Goal: Task Accomplishment & Management: Manage account settings

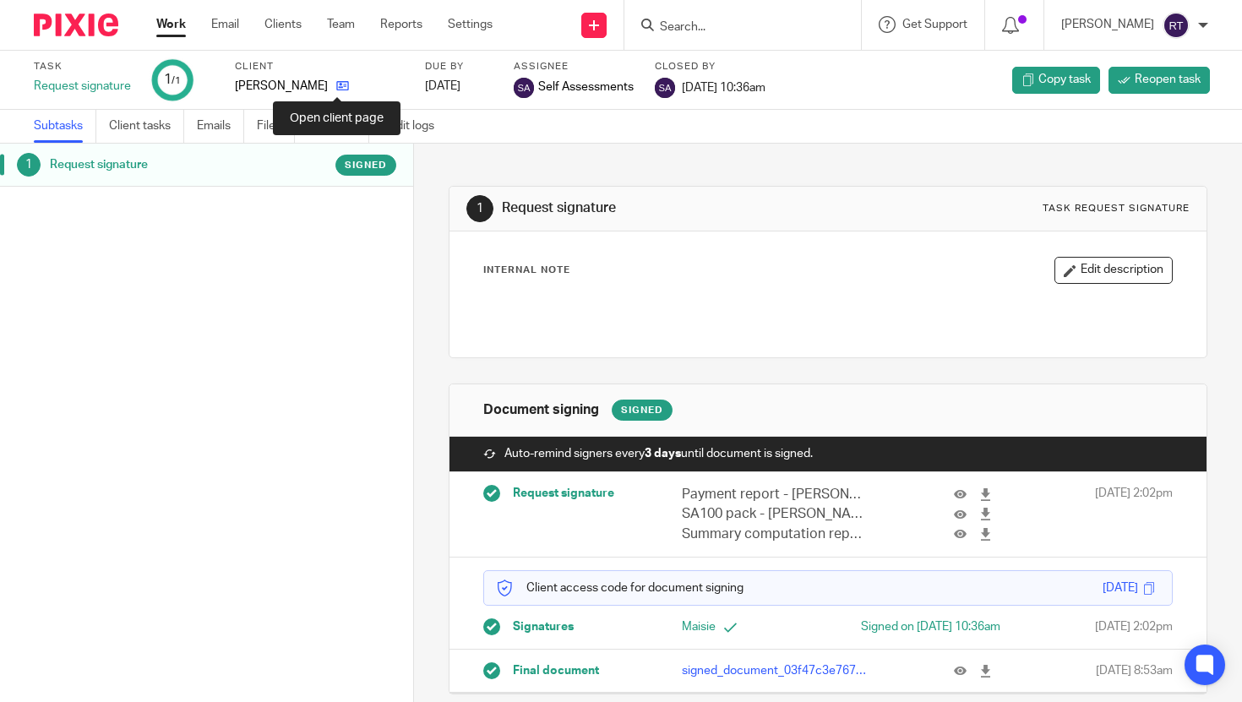
click at [343, 84] on icon at bounding box center [342, 85] width 13 height 13
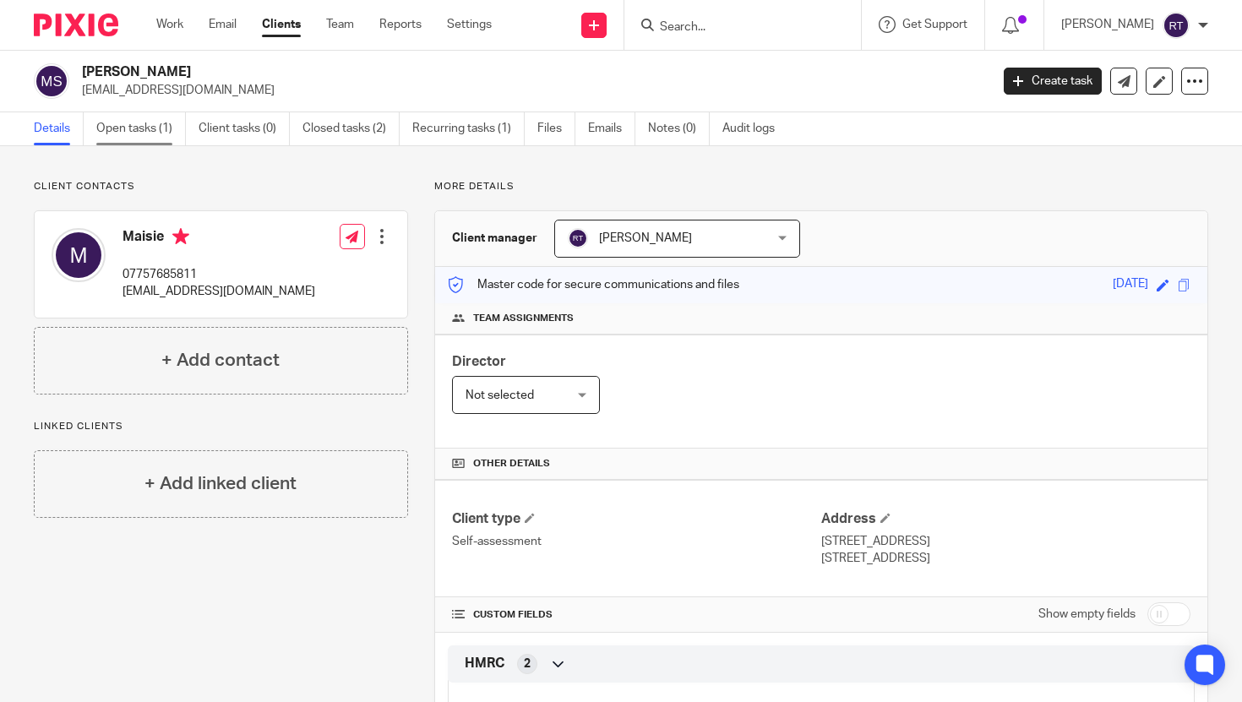
click at [146, 122] on link "Open tasks (1)" at bounding box center [141, 128] width 90 height 33
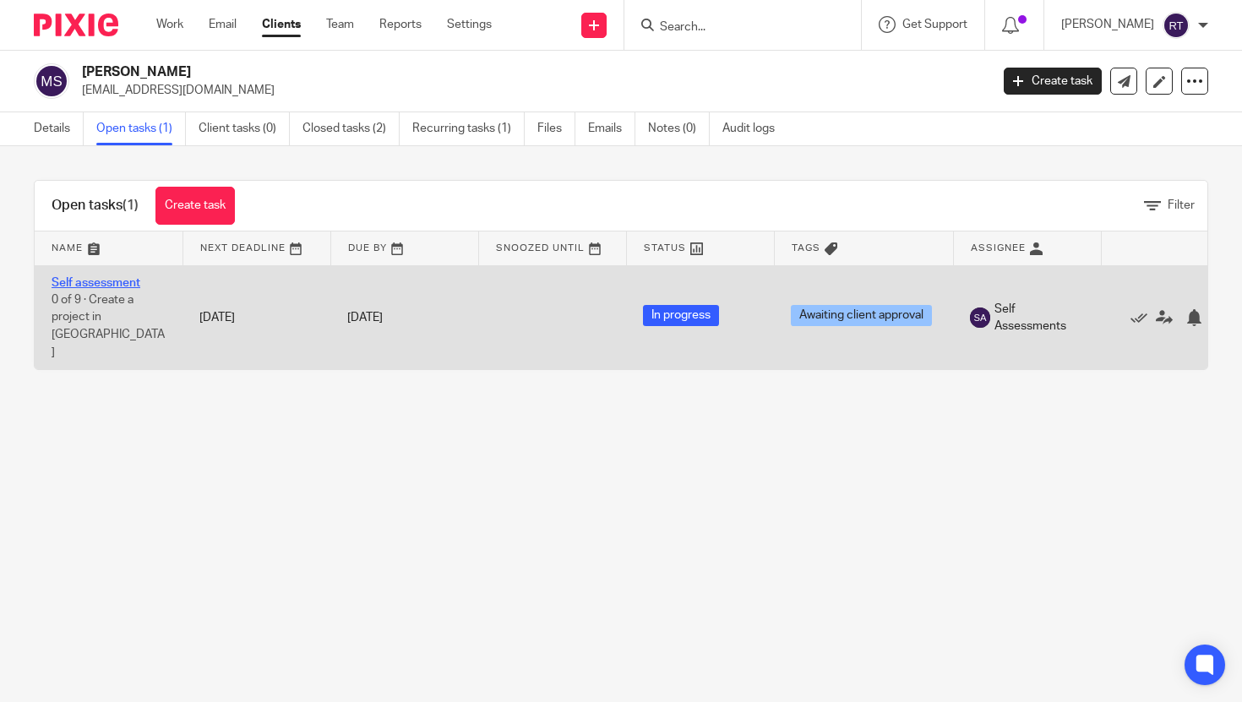
click at [113, 277] on link "Self assessment" at bounding box center [96, 283] width 89 height 12
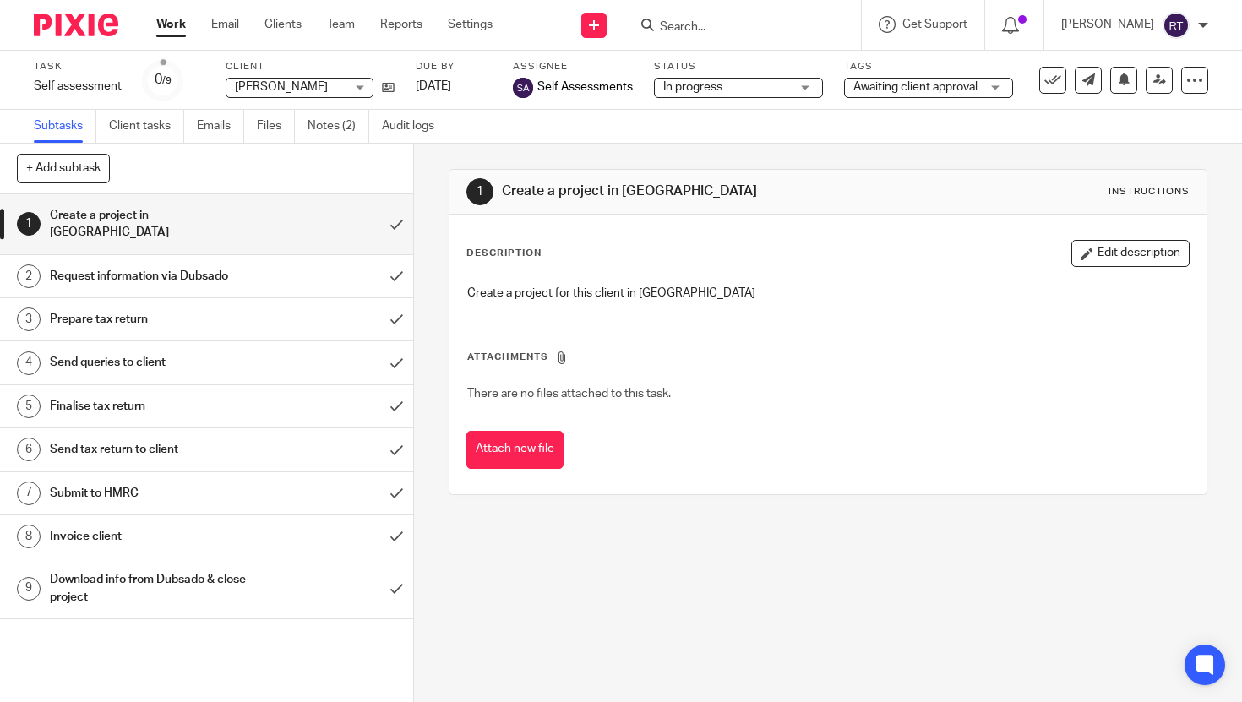
click at [884, 103] on div "Task Self assessment Save Self assessment 0 /9 Client [PERSON_NAME] [PERSON_NAM…" at bounding box center [621, 80] width 1242 height 59
click at [884, 86] on span "Awaiting client approval" at bounding box center [915, 87] width 124 height 12
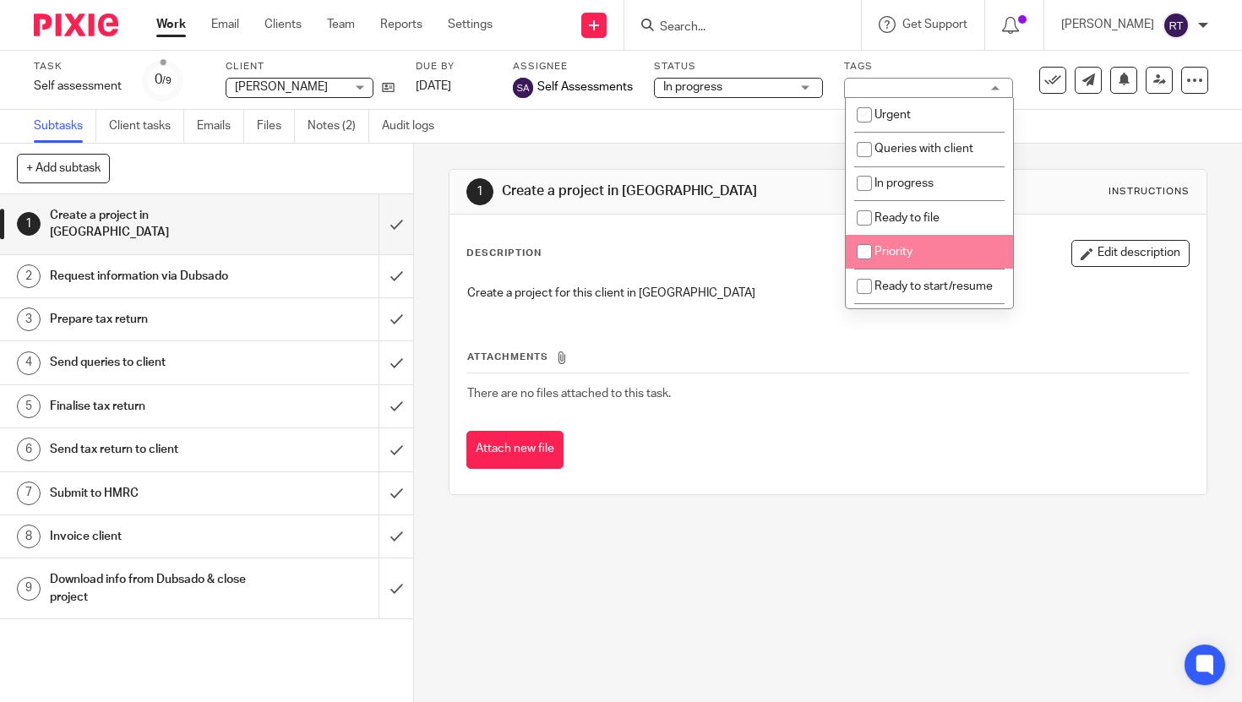
click at [894, 224] on span "Ready to file" at bounding box center [906, 218] width 65 height 12
checkbox input "true"
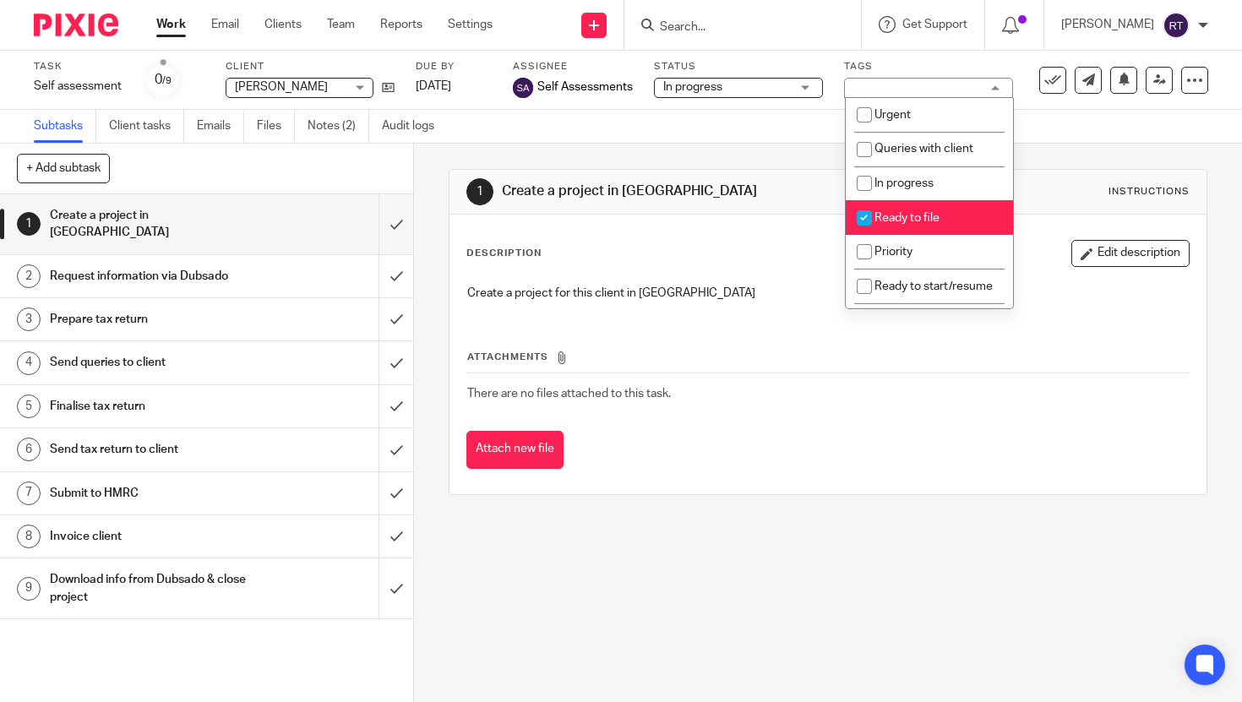
scroll to position [176, 0]
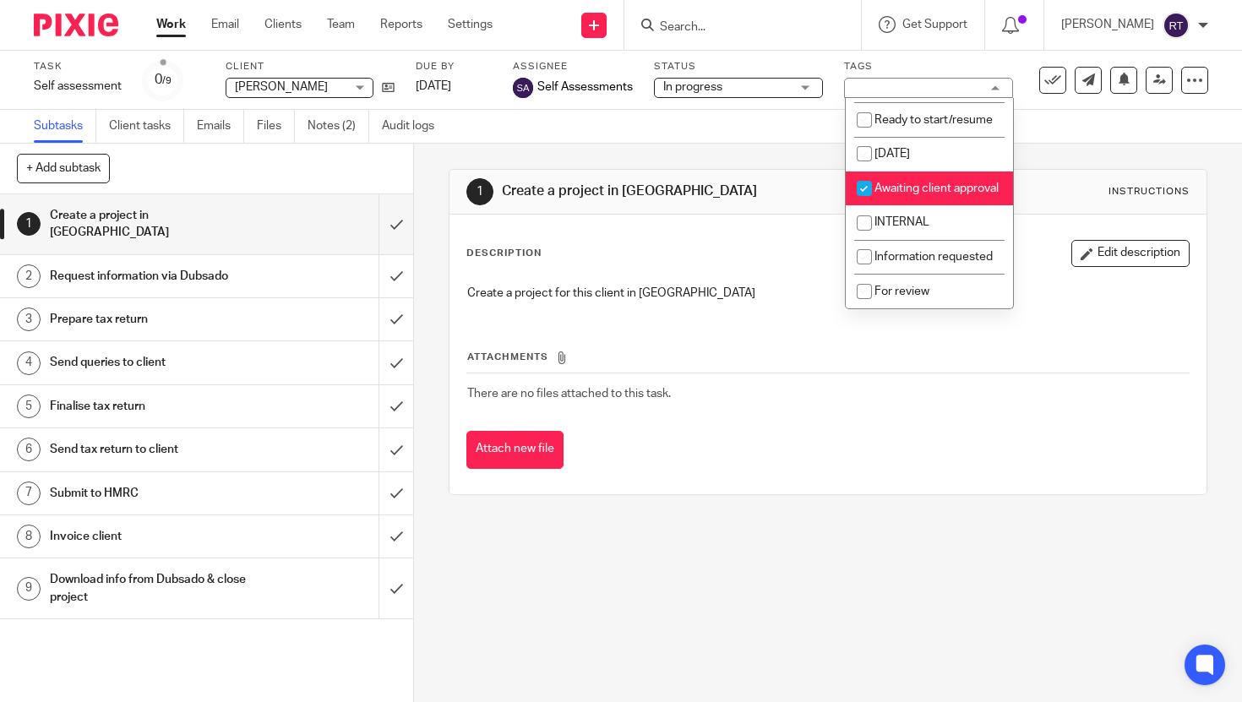
click at [896, 187] on span "Awaiting client approval" at bounding box center [936, 188] width 124 height 12
checkbox input "false"
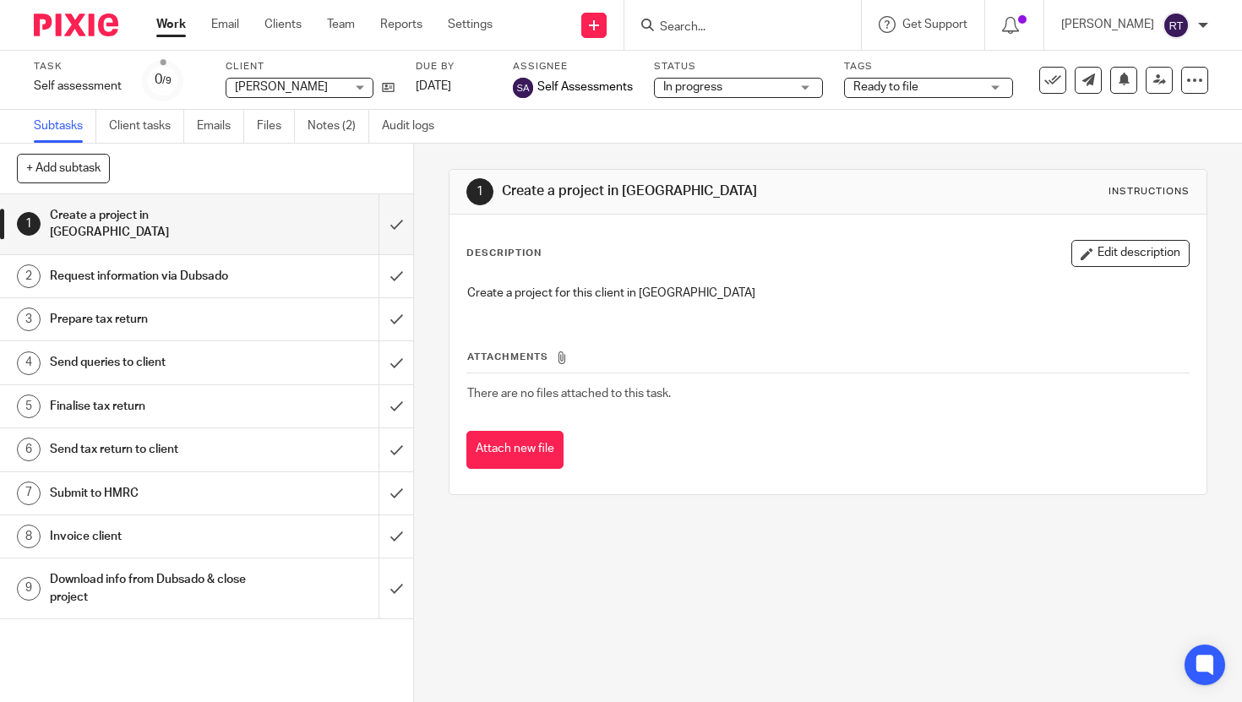
click at [171, 26] on link "Work" at bounding box center [171, 24] width 30 height 17
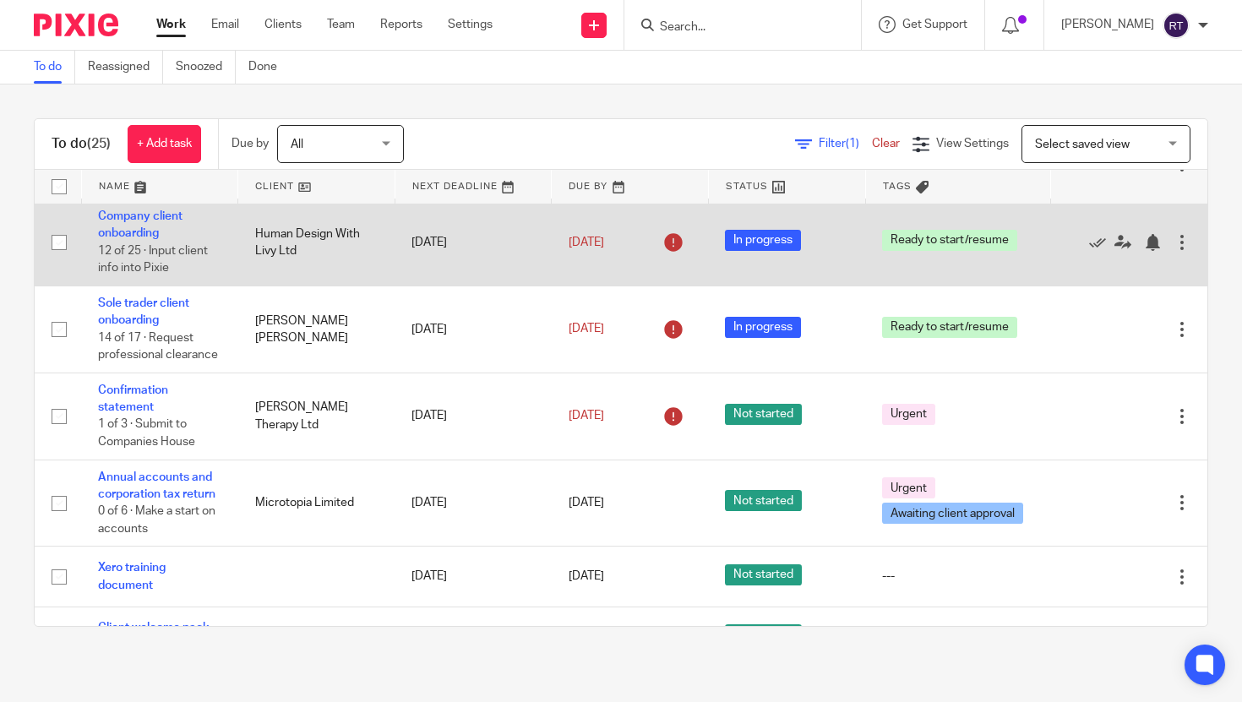
scroll to position [216, 0]
